Goal: Information Seeking & Learning: Learn about a topic

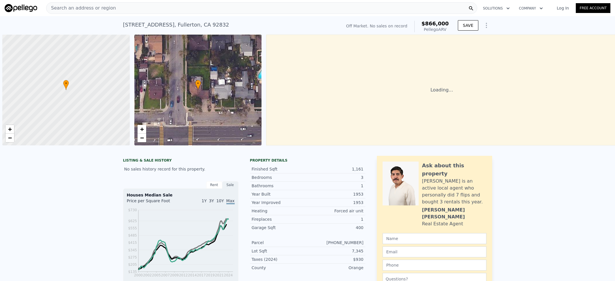
click at [429, 24] on div "Off Market. No sales on record $866,000 Pellego ARV" at bounding box center [397, 26] width 107 height 16
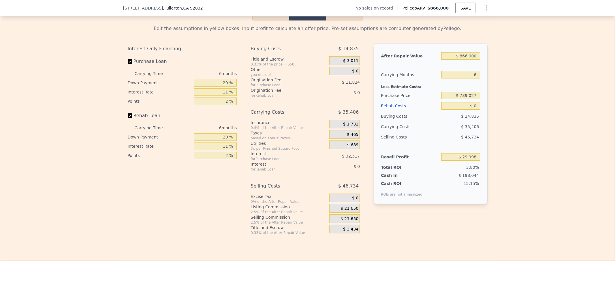
scroll to position [806, 0]
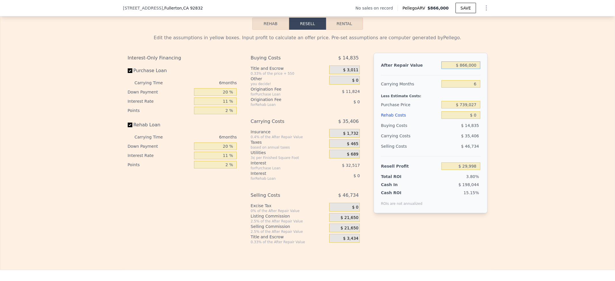
drag, startPoint x: 460, startPoint y: 79, endPoint x: 482, endPoint y: 81, distance: 22.0
click at [482, 81] on div "After Repair Value $ 866,000 Carrying Months 6 Less Estimate Costs: Purchase Pr…" at bounding box center [431, 133] width 114 height 160
type input "$ 885"
type input "-$ 787,250"
type input "$ 8,660,000"
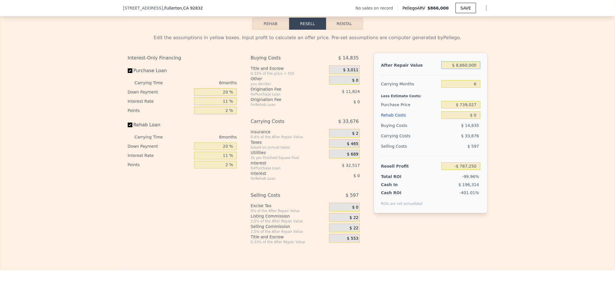
type input "$ 7,392,756"
type input "$ 88"
type input "-$ 788,002"
type input "$ 885,000"
type input "$ 47,947"
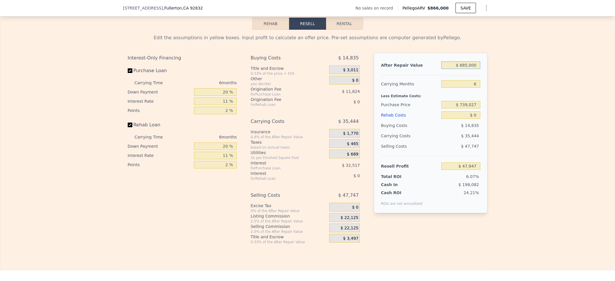
type input "$ 885,000"
click at [457, 108] on input "$ 739,027" at bounding box center [461, 105] width 39 height 8
drag, startPoint x: 457, startPoint y: 119, endPoint x: 477, endPoint y: 119, distance: 19.3
click at [477, 108] on input "$ 739,027" at bounding box center [461, 105] width 39 height 8
drag, startPoint x: 470, startPoint y: 130, endPoint x: 476, endPoint y: 130, distance: 5.2
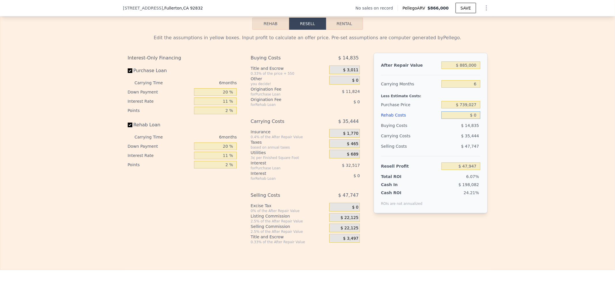
click at [476, 119] on input "$ 0" at bounding box center [461, 115] width 39 height 8
click at [278, 30] on button "Rehab" at bounding box center [270, 24] width 37 height 12
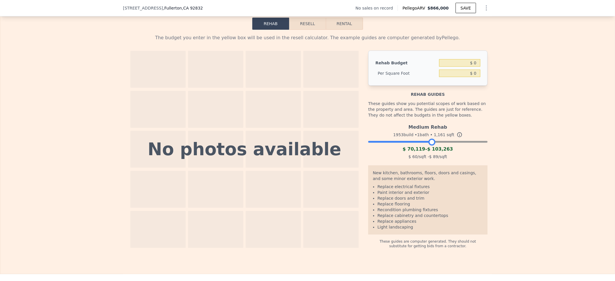
click at [429, 142] on div at bounding box center [427, 140] width 119 height 3
drag, startPoint x: 304, startPoint y: 38, endPoint x: 299, endPoint y: 32, distance: 7.4
click at [304, 30] on button "Resell" at bounding box center [307, 24] width 37 height 12
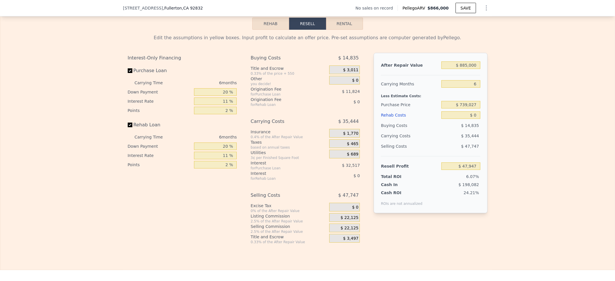
type input "$ 866,000"
type input "$ 29,998"
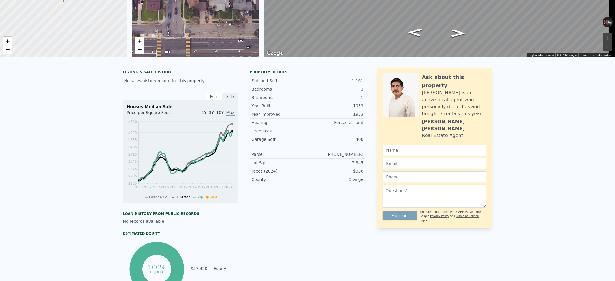
scroll to position [0, 0]
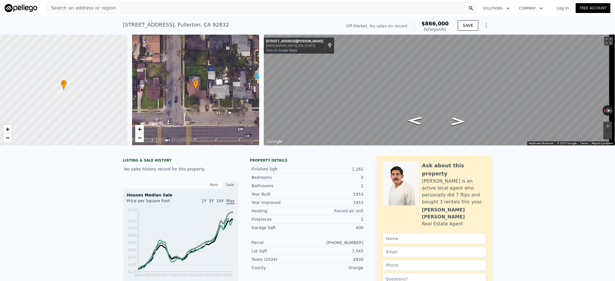
click at [127, 12] on div "Search an address or region" at bounding box center [261, 8] width 431 height 12
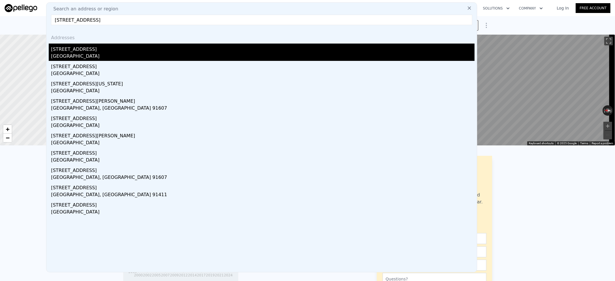
type input "[STREET_ADDRESS]"
click at [99, 50] on div "[STREET_ADDRESS]" at bounding box center [263, 48] width 424 height 9
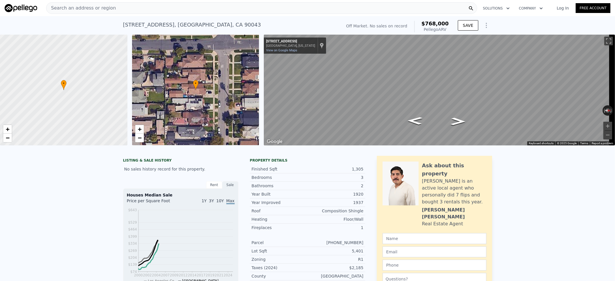
click at [127, 13] on div "Search an address or region" at bounding box center [261, 8] width 431 height 12
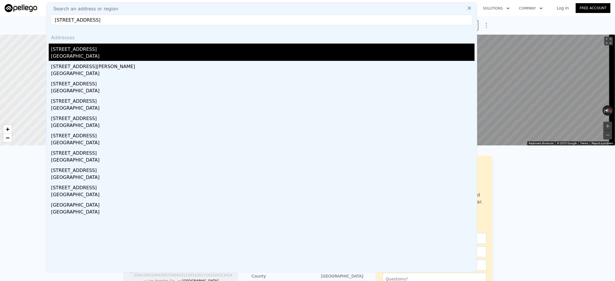
type input "[STREET_ADDRESS]"
click at [101, 53] on div "[GEOGRAPHIC_DATA]" at bounding box center [263, 57] width 424 height 8
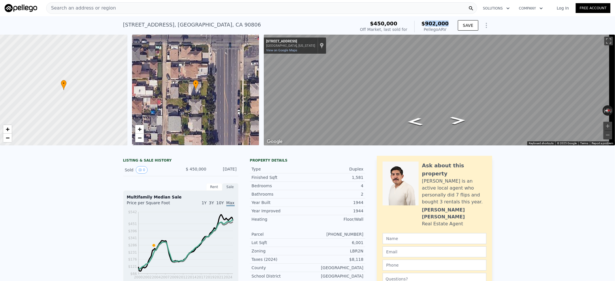
drag, startPoint x: 438, startPoint y: 23, endPoint x: 428, endPoint y: 24, distance: 10.1
click at [428, 24] on span "$902,000" at bounding box center [435, 23] width 27 height 6
copy span "902,000"
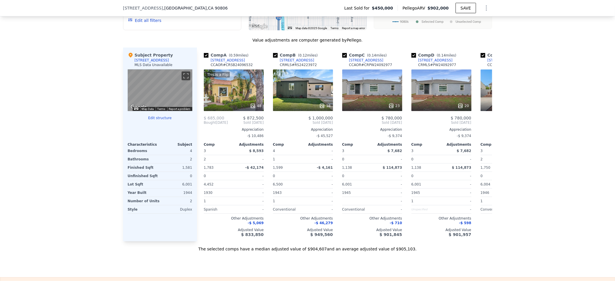
scroll to position [537, 0]
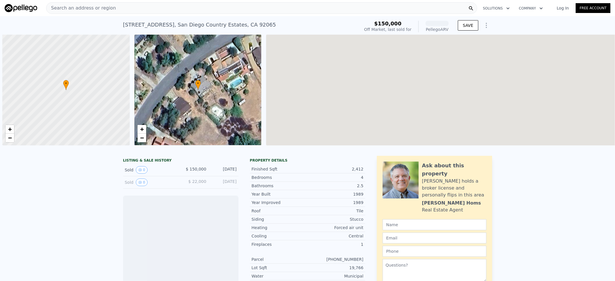
scroll to position [0, 2]
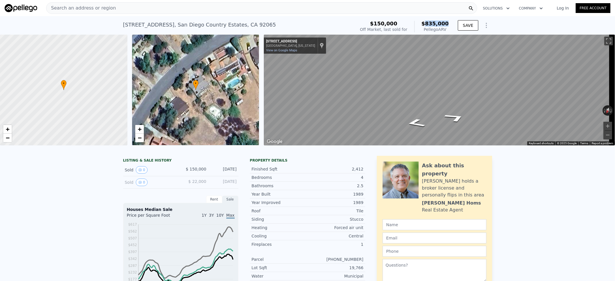
drag, startPoint x: 448, startPoint y: 22, endPoint x: 429, endPoint y: 25, distance: 19.5
click at [429, 25] on div "$150,000 Off Market, last sold for $835,000 Pellego ARV" at bounding box center [404, 26] width 93 height 16
copy span "835,000"
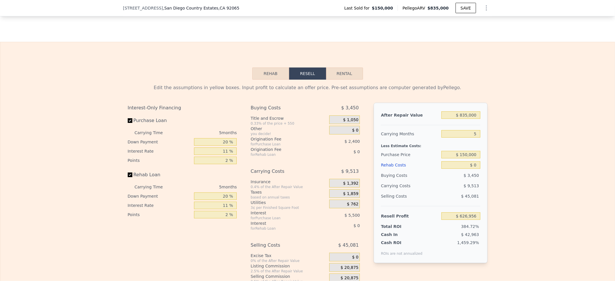
scroll to position [844, 0]
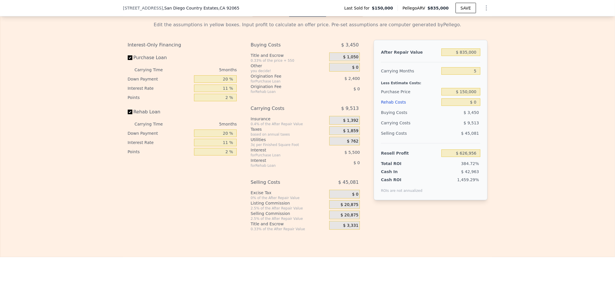
click at [261, 17] on button "Rehab" at bounding box center [270, 11] width 37 height 12
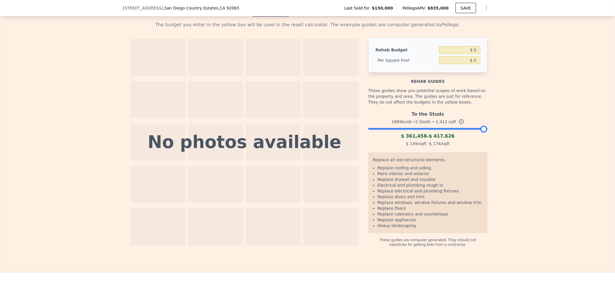
click at [439, 148] on div "To the Studs 1989 build • 2.5 bath • 2,412 sqft $ 361,458 - $ 417,626 $ 149 /sq…" at bounding box center [427, 127] width 119 height 39
click at [440, 129] on div at bounding box center [427, 127] width 119 height 3
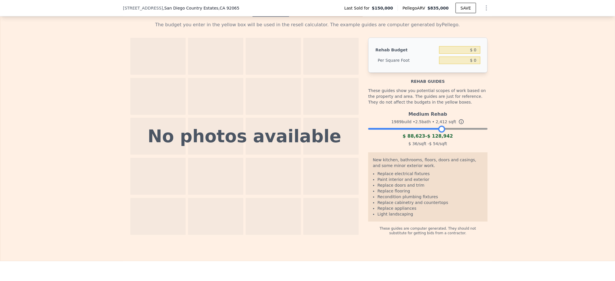
click at [457, 129] on div at bounding box center [427, 127] width 119 height 3
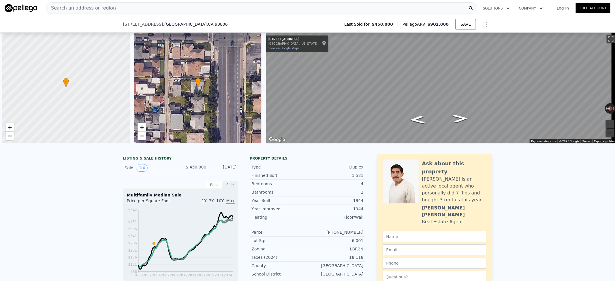
scroll to position [0, 2]
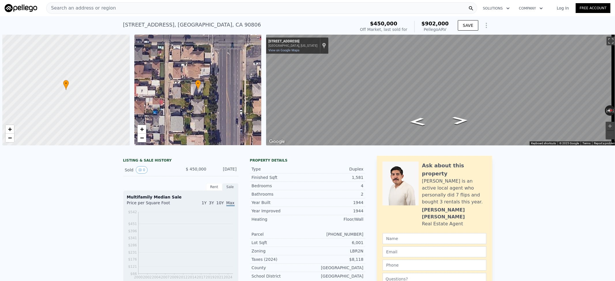
scroll to position [0, 2]
